Goal: Register for event/course

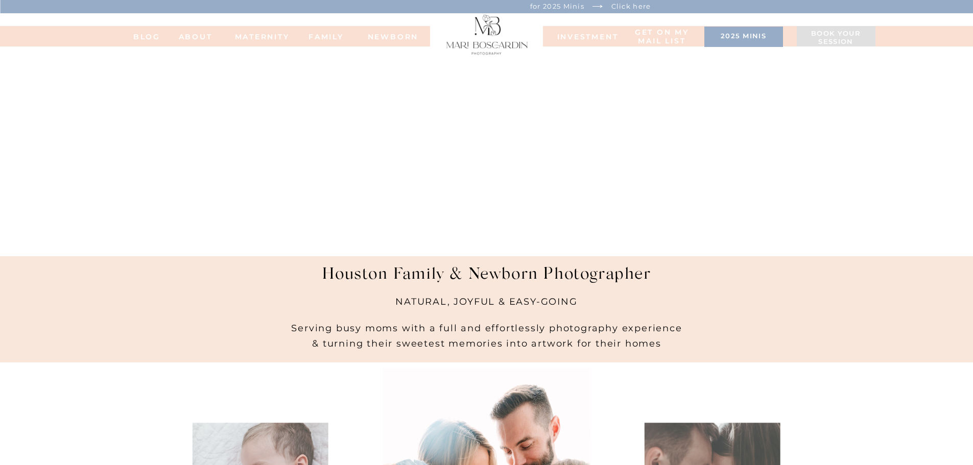
click at [735, 35] on h3 "2025 minis" at bounding box center [744, 37] width 68 height 10
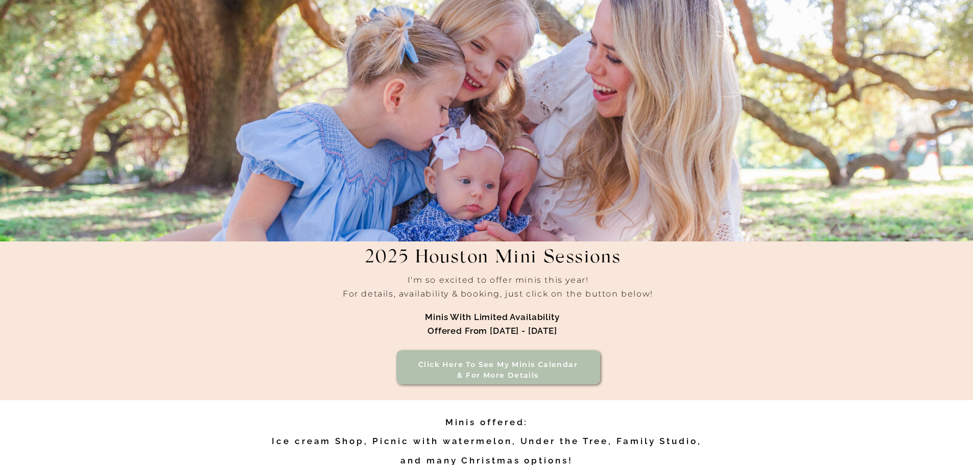
scroll to position [51, 0]
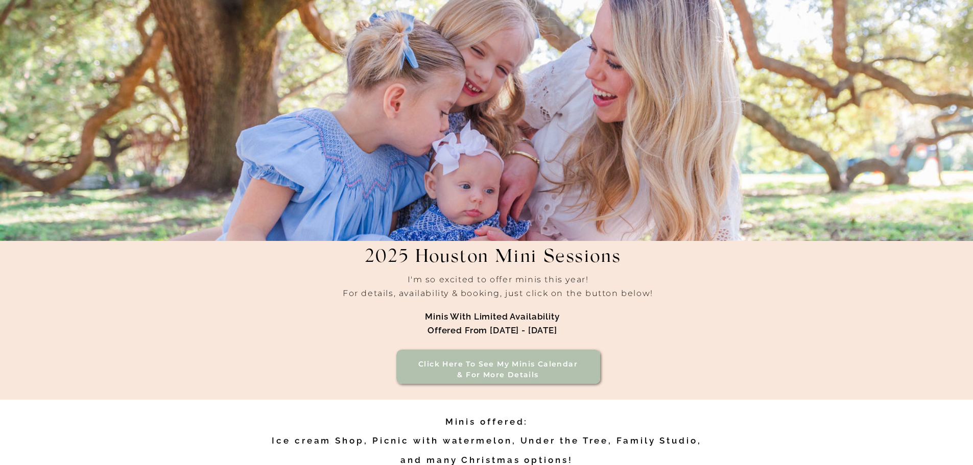
click at [507, 365] on h3 "Click here to see my minis calendar & for more details" at bounding box center [498, 370] width 174 height 22
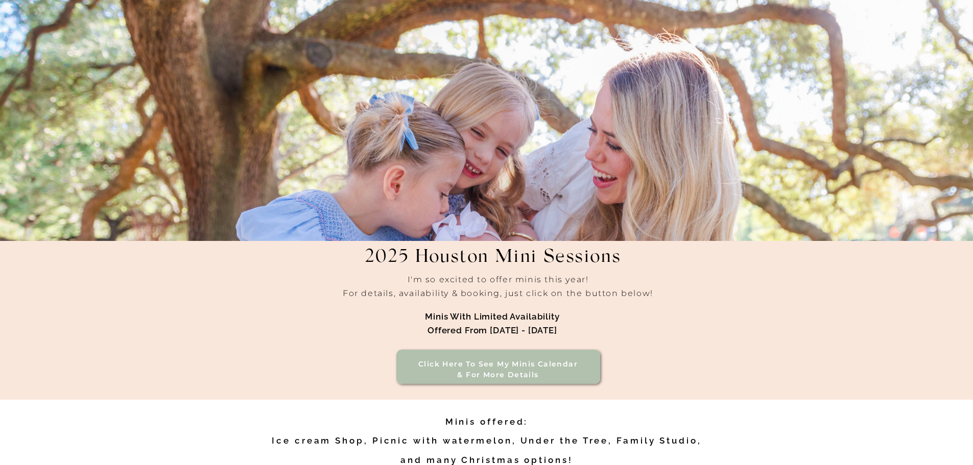
scroll to position [409, 0]
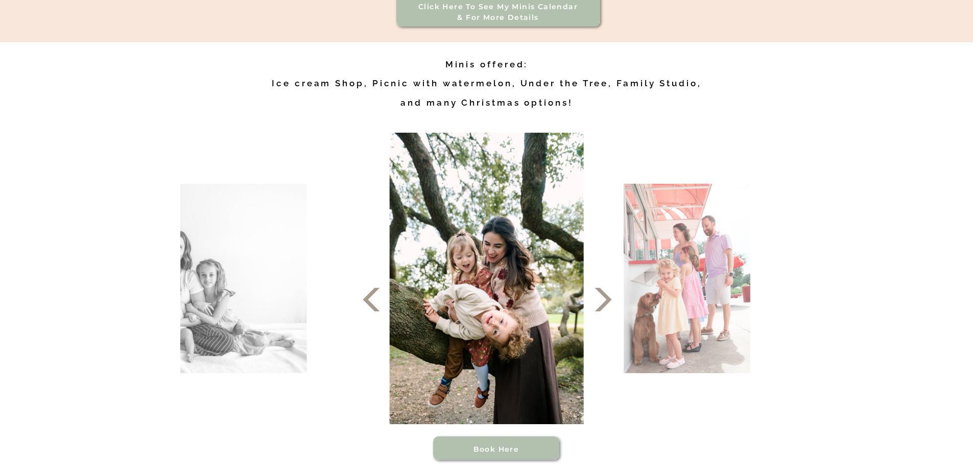
click at [601, 298] on icon at bounding box center [603, 300] width 31 height 31
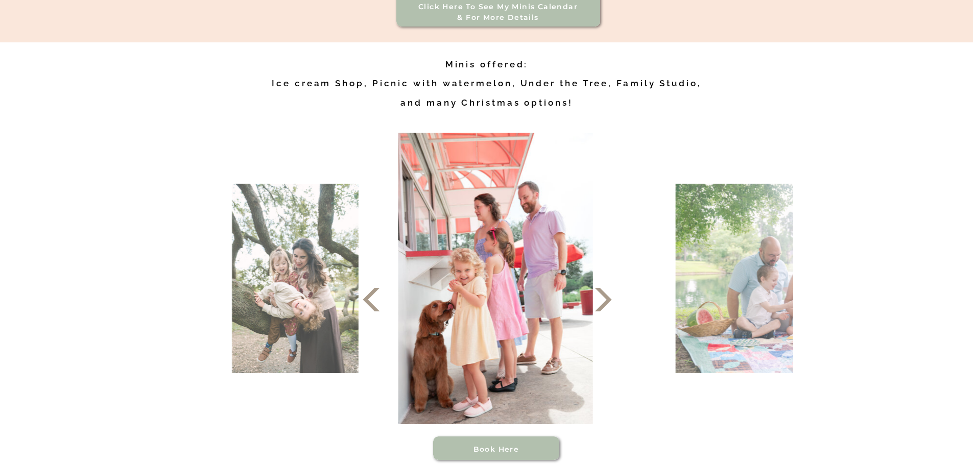
click at [601, 298] on icon at bounding box center [603, 300] width 31 height 31
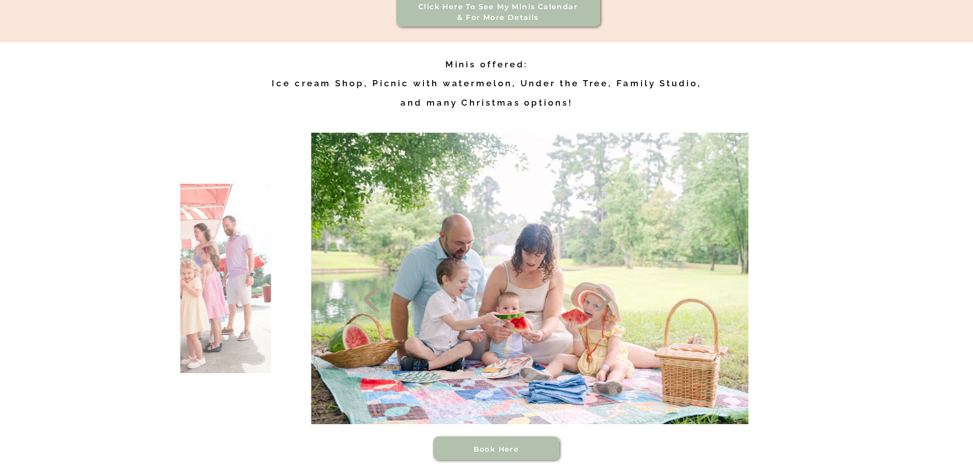
click at [601, 298] on icon at bounding box center [603, 300] width 31 height 31
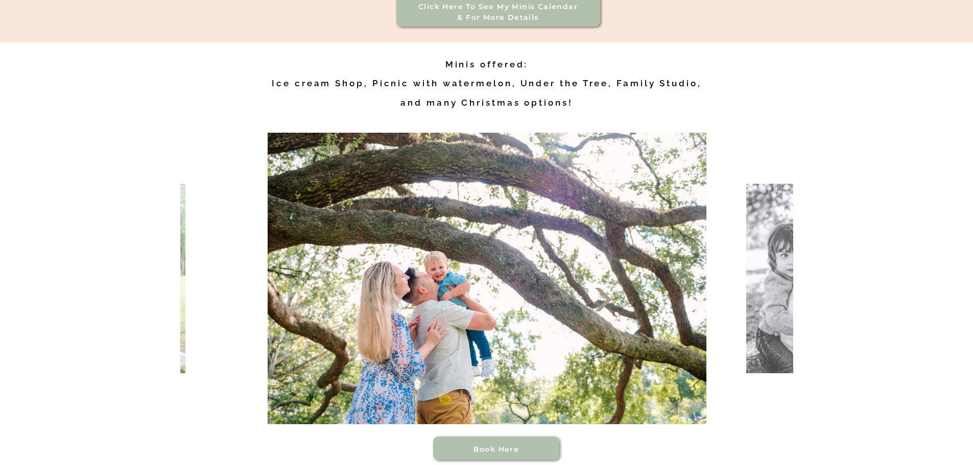
click at [601, 298] on icon at bounding box center [603, 300] width 31 height 31
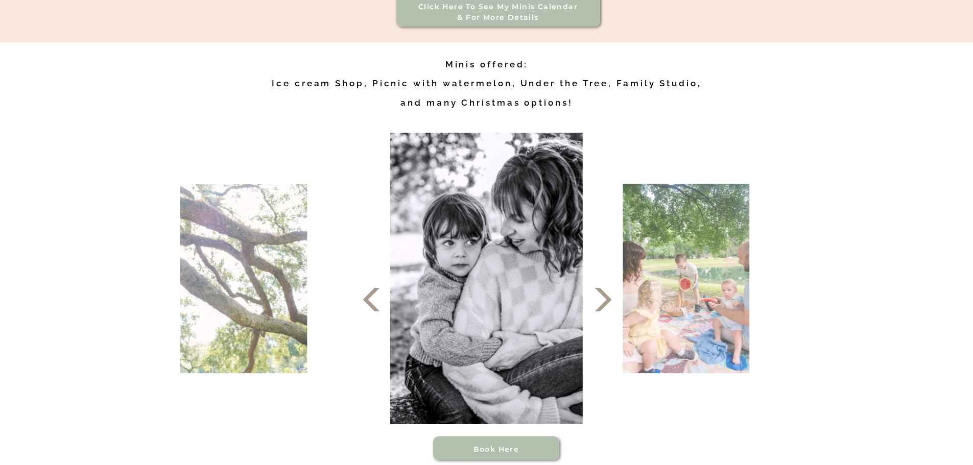
click at [601, 298] on icon at bounding box center [603, 300] width 31 height 31
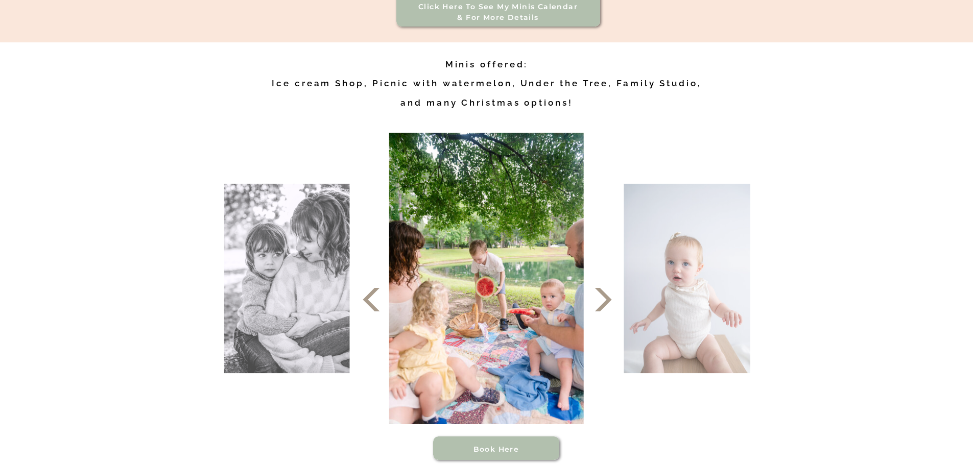
click at [601, 298] on icon at bounding box center [603, 300] width 31 height 31
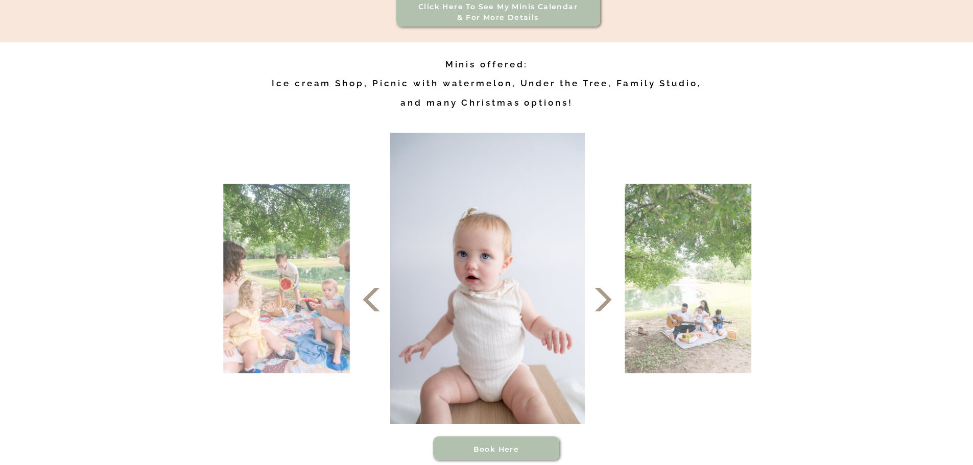
click at [601, 298] on icon at bounding box center [603, 300] width 31 height 31
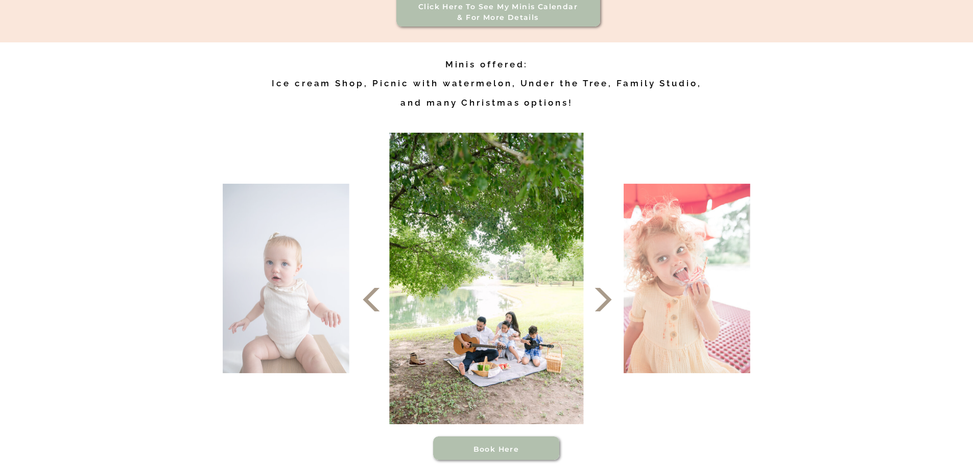
click at [601, 298] on icon at bounding box center [603, 300] width 31 height 31
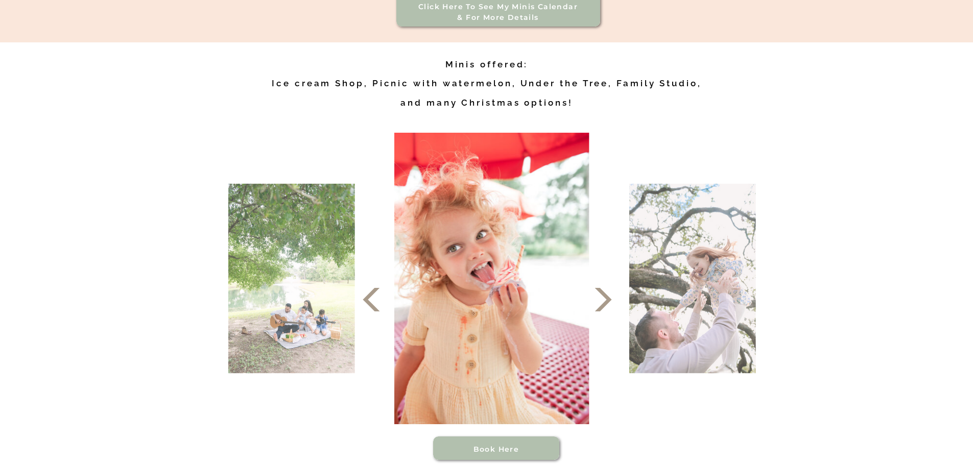
click at [601, 298] on icon at bounding box center [603, 300] width 31 height 31
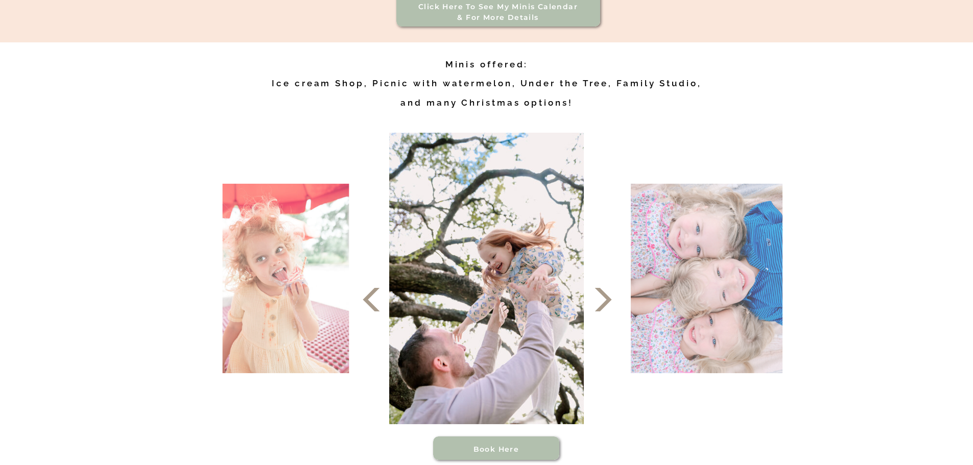
click at [601, 298] on icon at bounding box center [603, 300] width 31 height 31
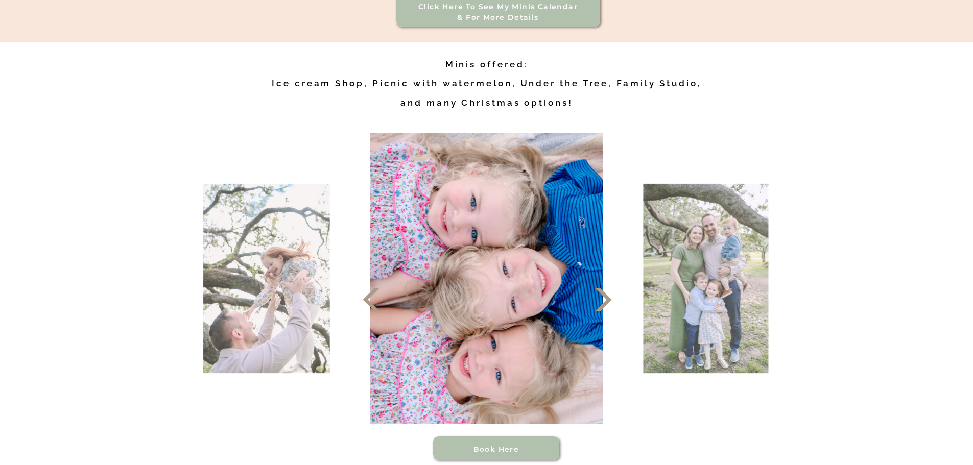
click at [601, 298] on icon at bounding box center [603, 300] width 31 height 31
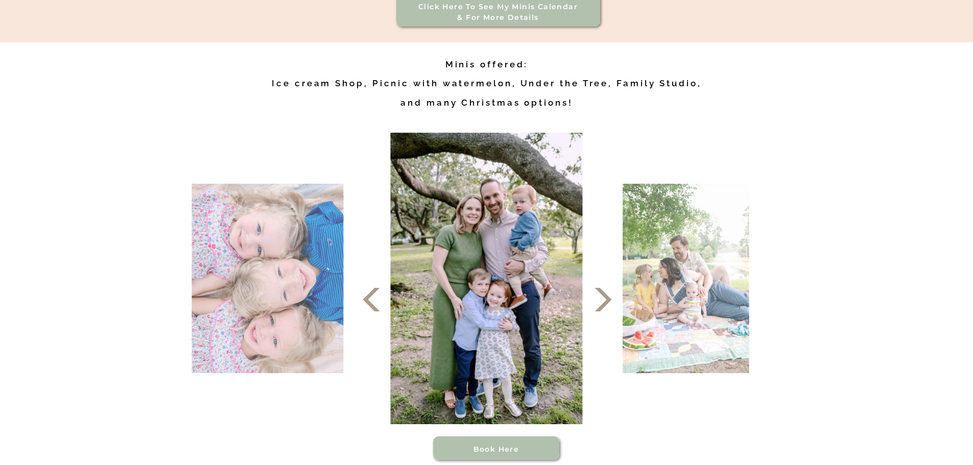
click at [601, 298] on icon at bounding box center [603, 300] width 31 height 31
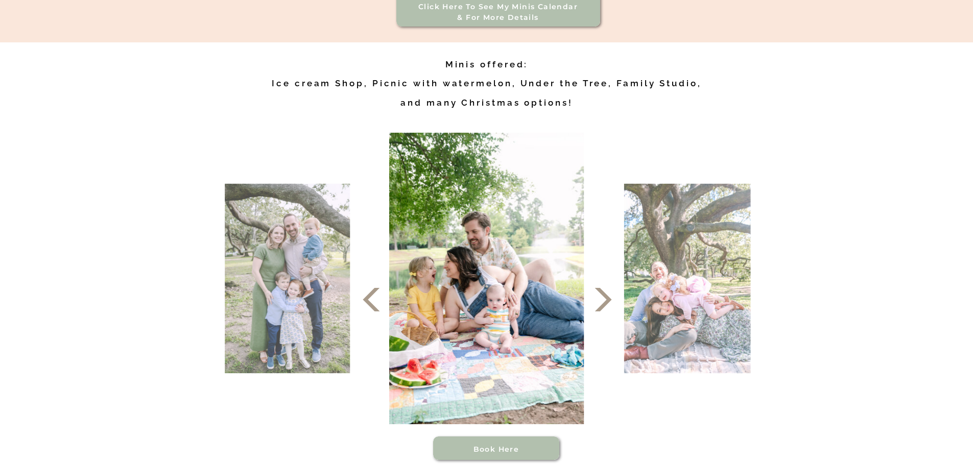
click at [601, 298] on icon at bounding box center [603, 300] width 31 height 31
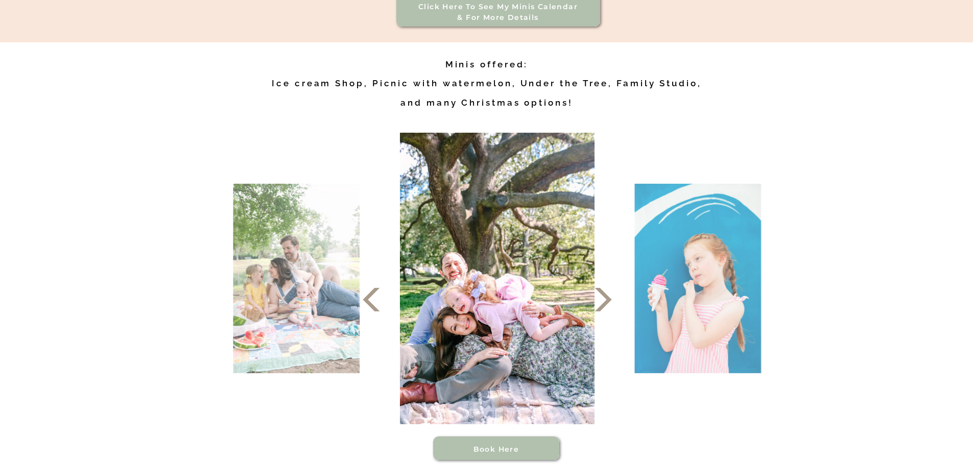
click at [601, 298] on icon at bounding box center [603, 300] width 31 height 31
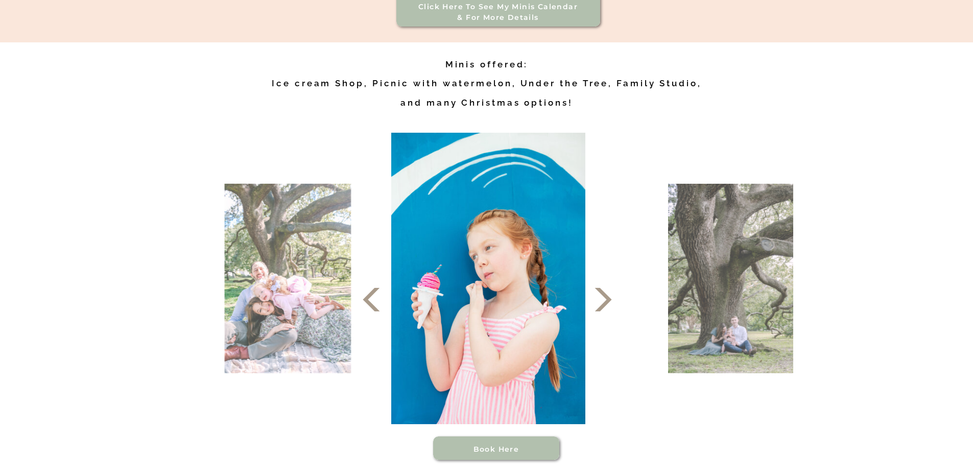
click at [601, 298] on icon at bounding box center [603, 300] width 31 height 31
